Goal: Obtain resource: Obtain resource

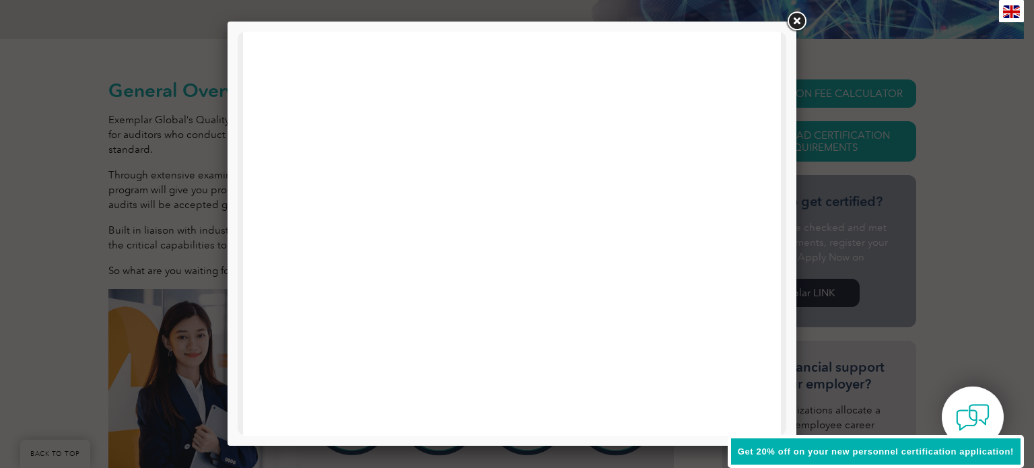
click at [803, 24] on link at bounding box center [797, 21] width 24 height 24
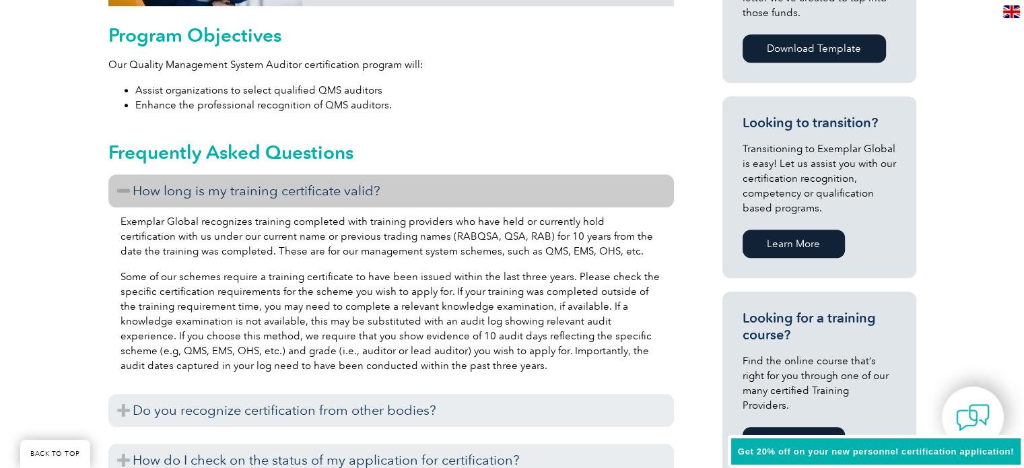
scroll to position [1072, 0]
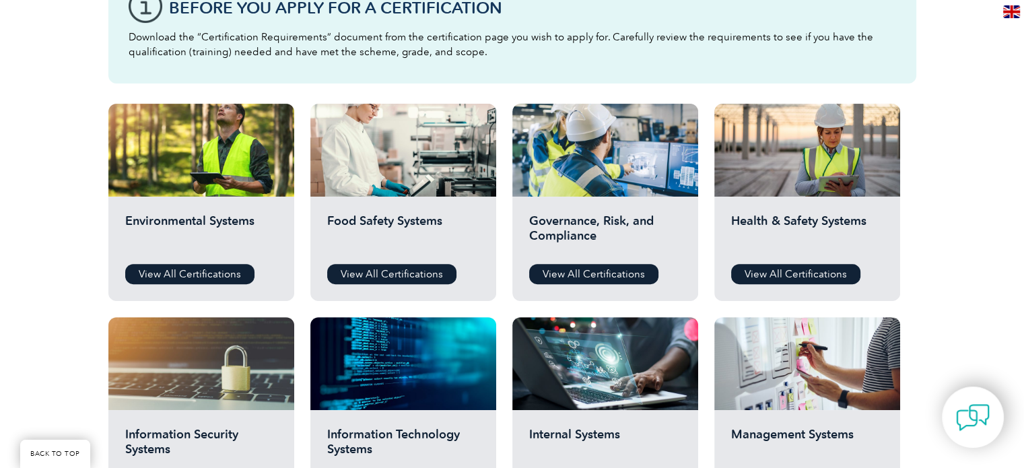
scroll to position [161, 0]
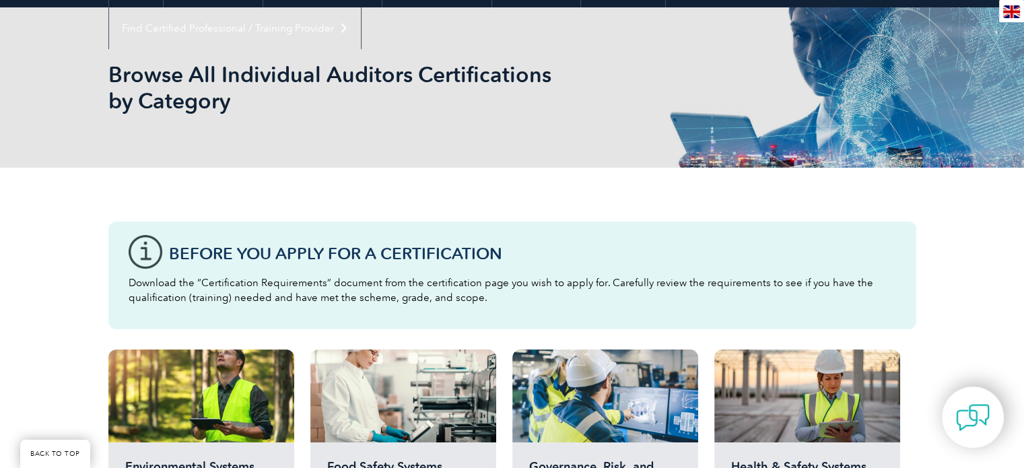
click at [315, 226] on div "Before You Apply For a Certification Download the “Certification Requirements” …" at bounding box center [512, 276] width 808 height 108
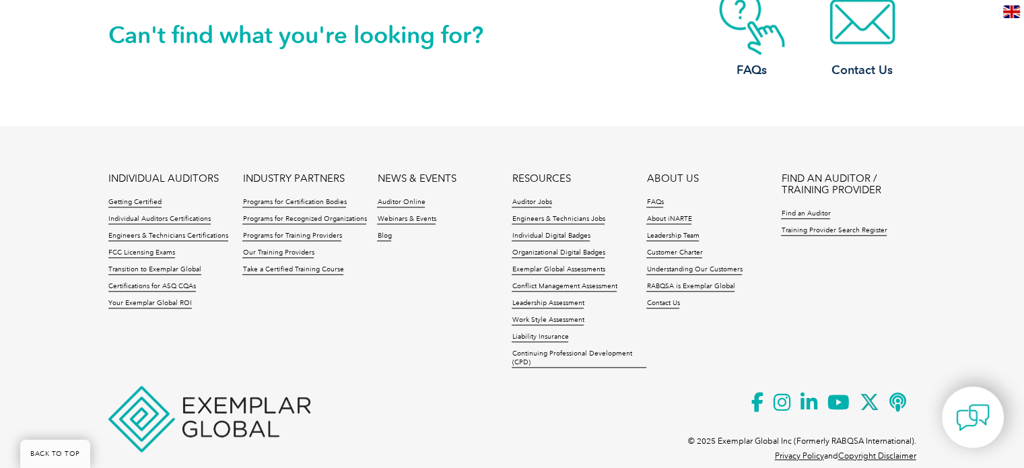
scroll to position [1482, 0]
